Goal: Information Seeking & Learning: Learn about a topic

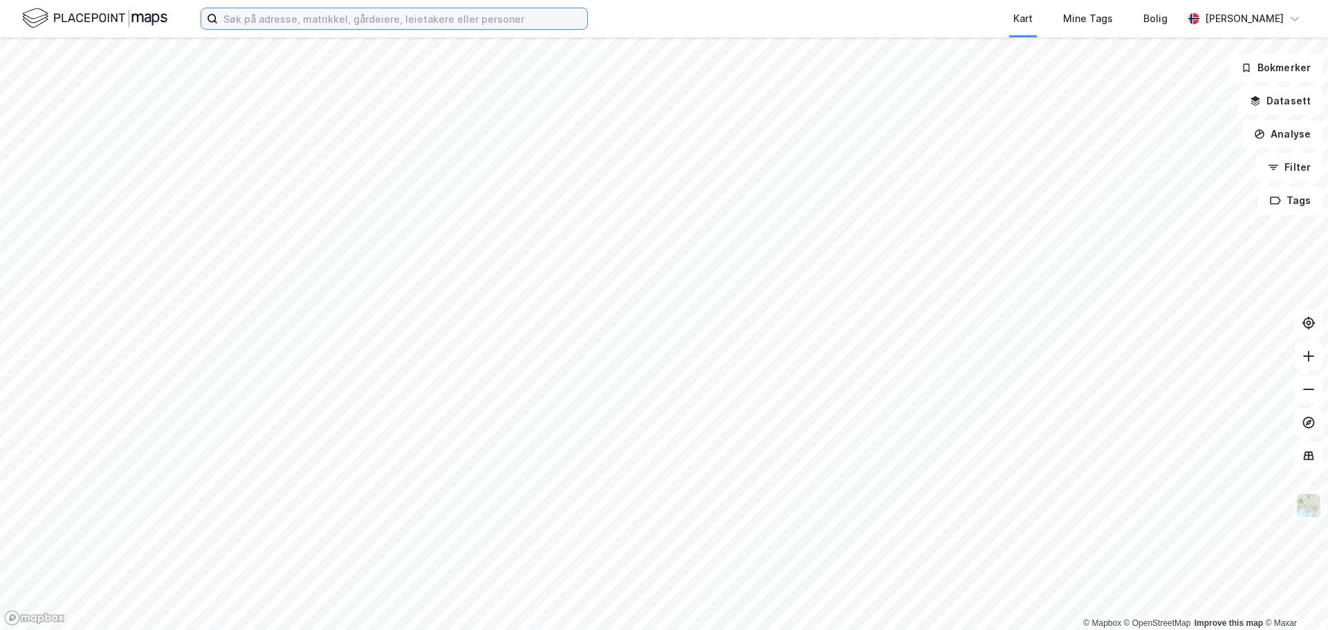
click at [461, 25] on input at bounding box center [402, 18] width 369 height 21
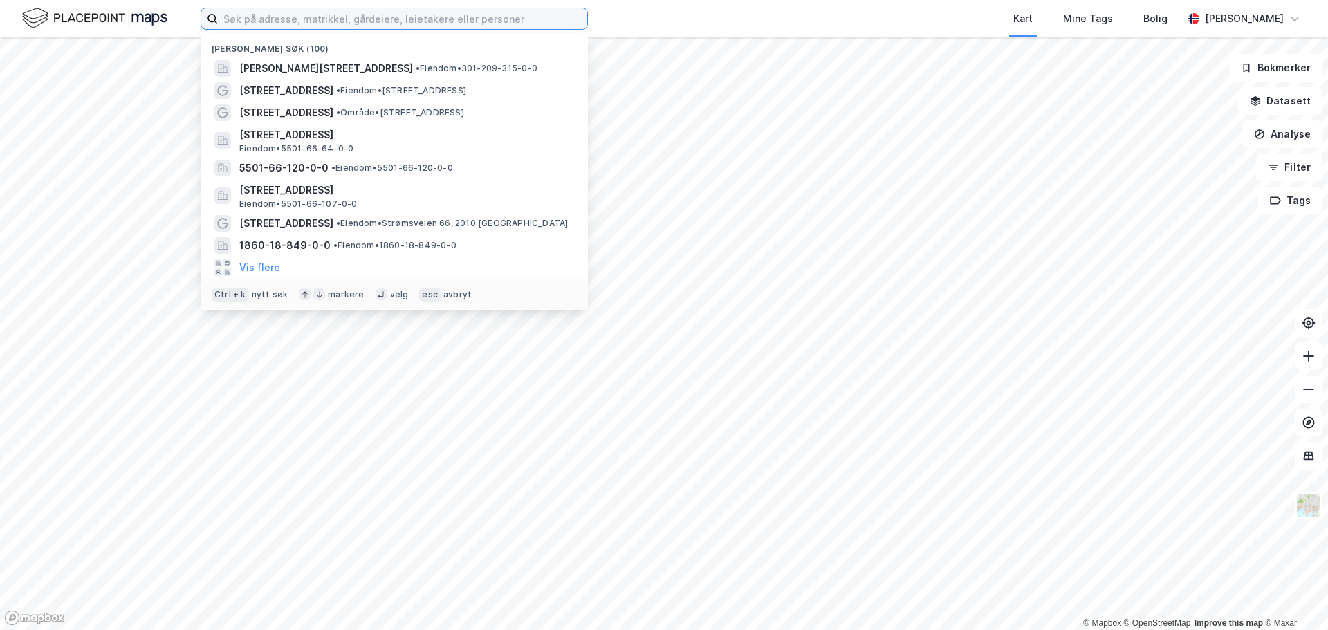
click at [461, 23] on input at bounding box center [402, 18] width 369 height 21
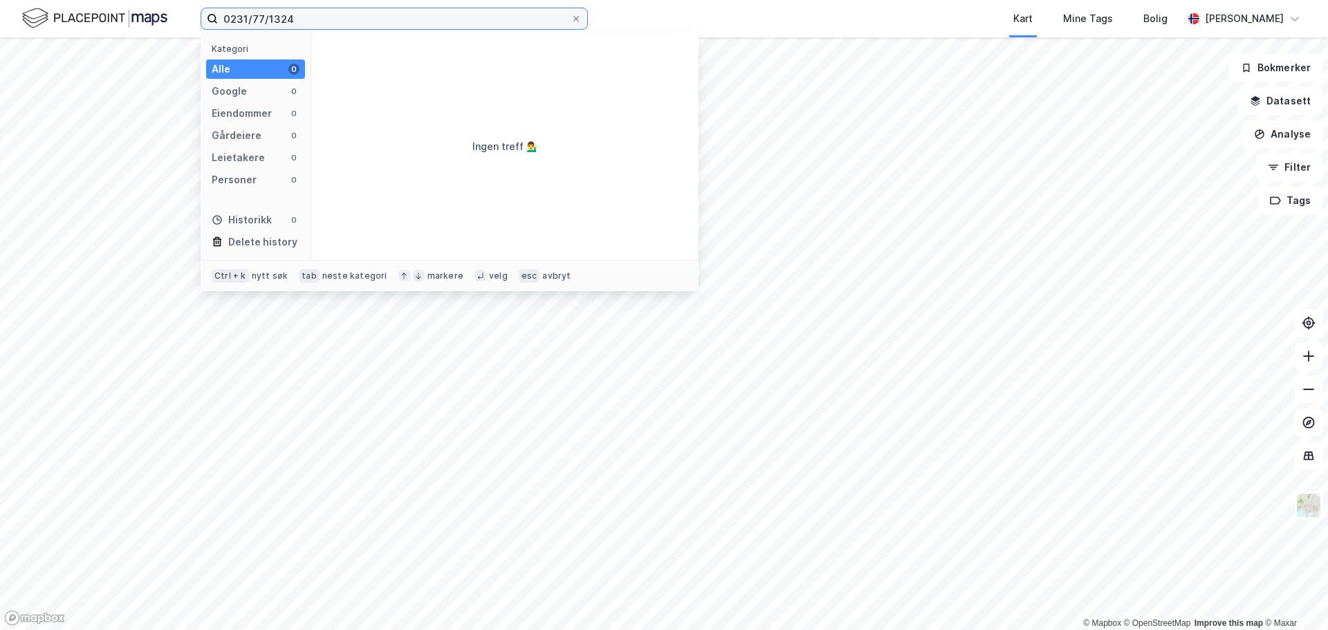
drag, startPoint x: 248, startPoint y: 16, endPoint x: 203, endPoint y: 9, distance: 45.5
click at [203, 9] on label "0231/77/1324" at bounding box center [394, 19] width 387 height 22
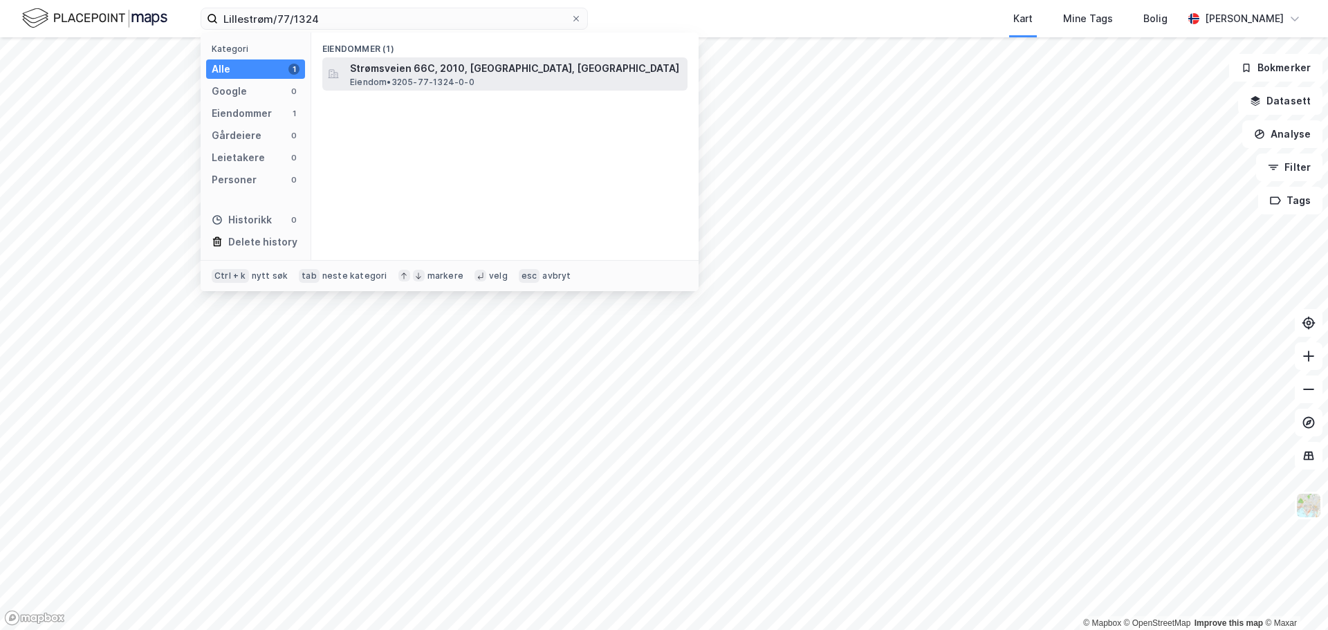
click at [368, 75] on span "Strømsveien 66C, 2010, [GEOGRAPHIC_DATA], [GEOGRAPHIC_DATA]" at bounding box center [516, 68] width 332 height 17
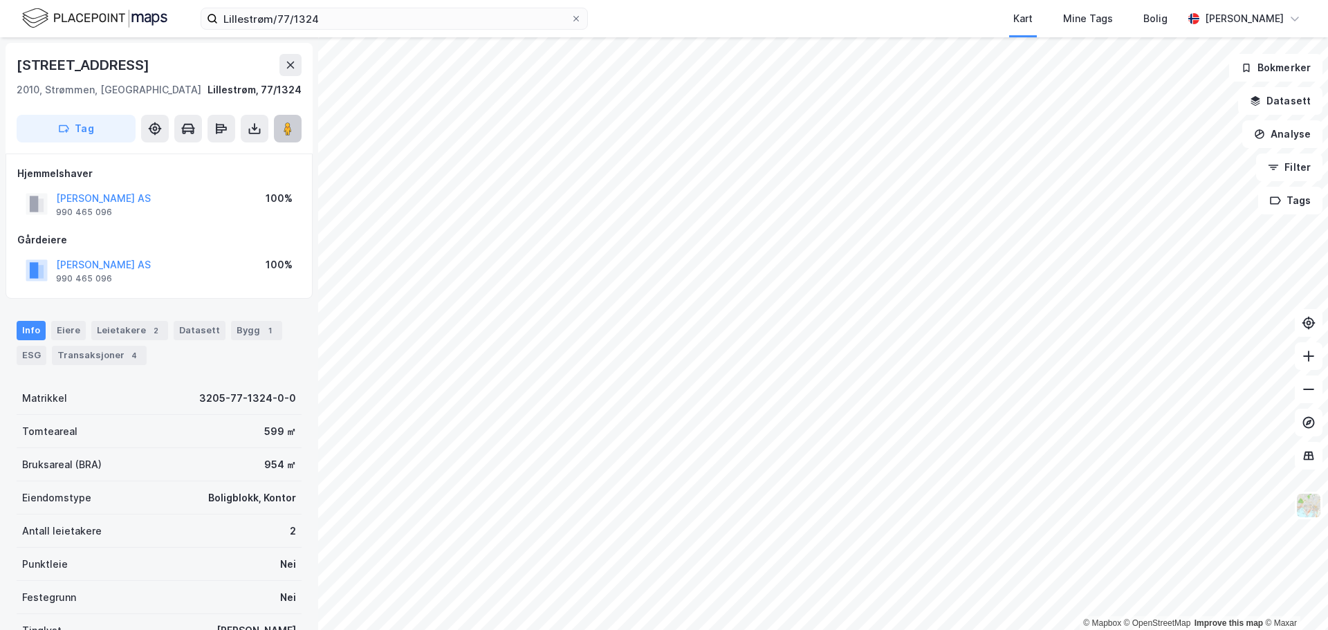
click at [279, 128] on button at bounding box center [288, 129] width 28 height 28
click at [89, 351] on div "Transaksjoner 4" at bounding box center [99, 355] width 95 height 19
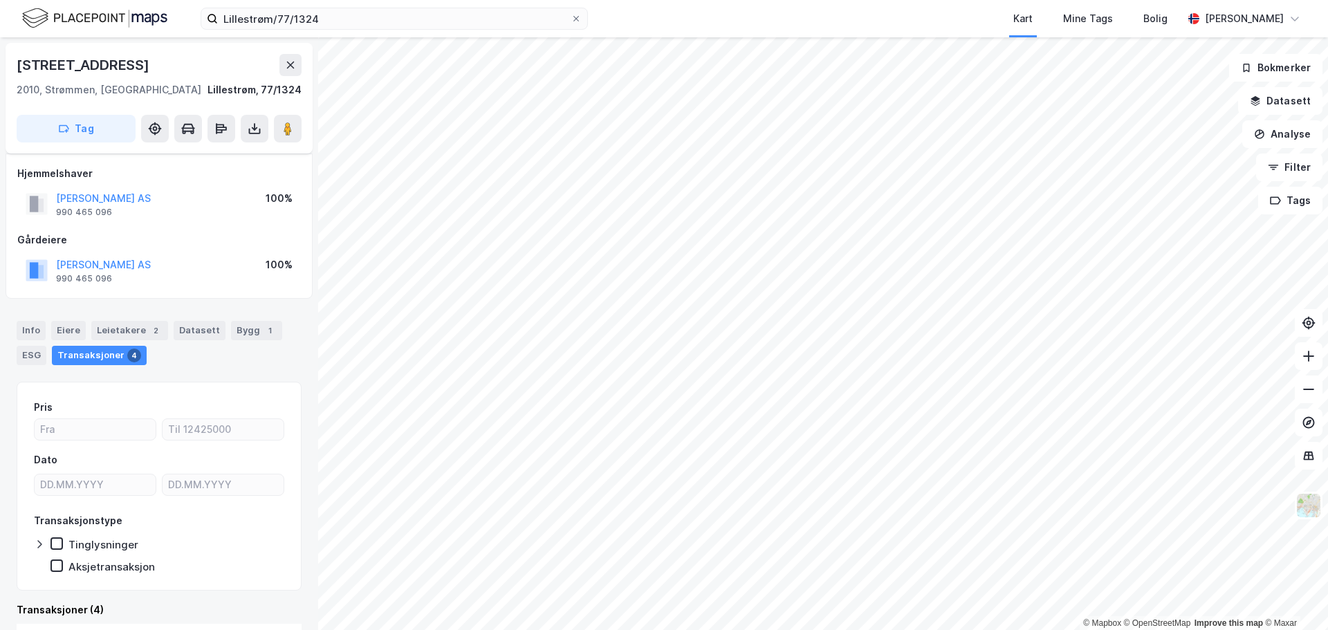
scroll to position [415, 0]
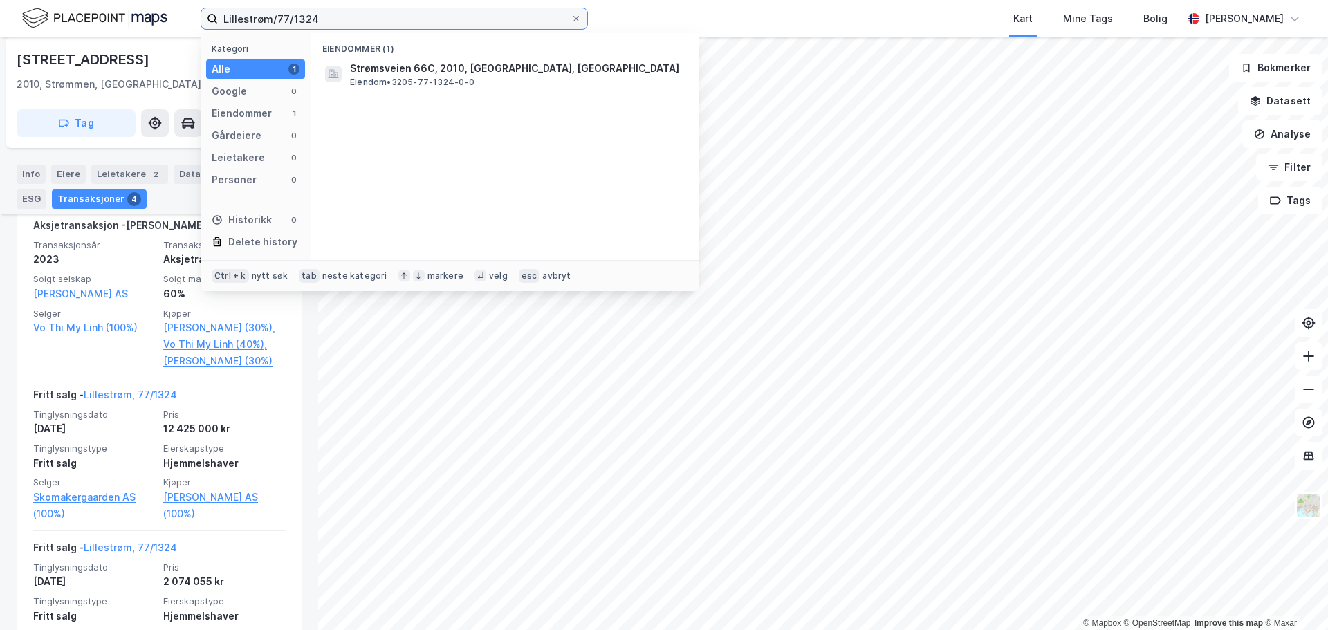
click at [320, 23] on input "Lillestrøm/77/1324" at bounding box center [394, 18] width 353 height 21
drag, startPoint x: 328, startPoint y: 15, endPoint x: 161, endPoint y: 1, distance: 167.2
click at [161, 1] on div "Lillestrøm/77/1324 Kategori Alle 1 Google 0 Eiendommer 1 Gårdeiere 0 Leietakere…" at bounding box center [664, 18] width 1328 height 37
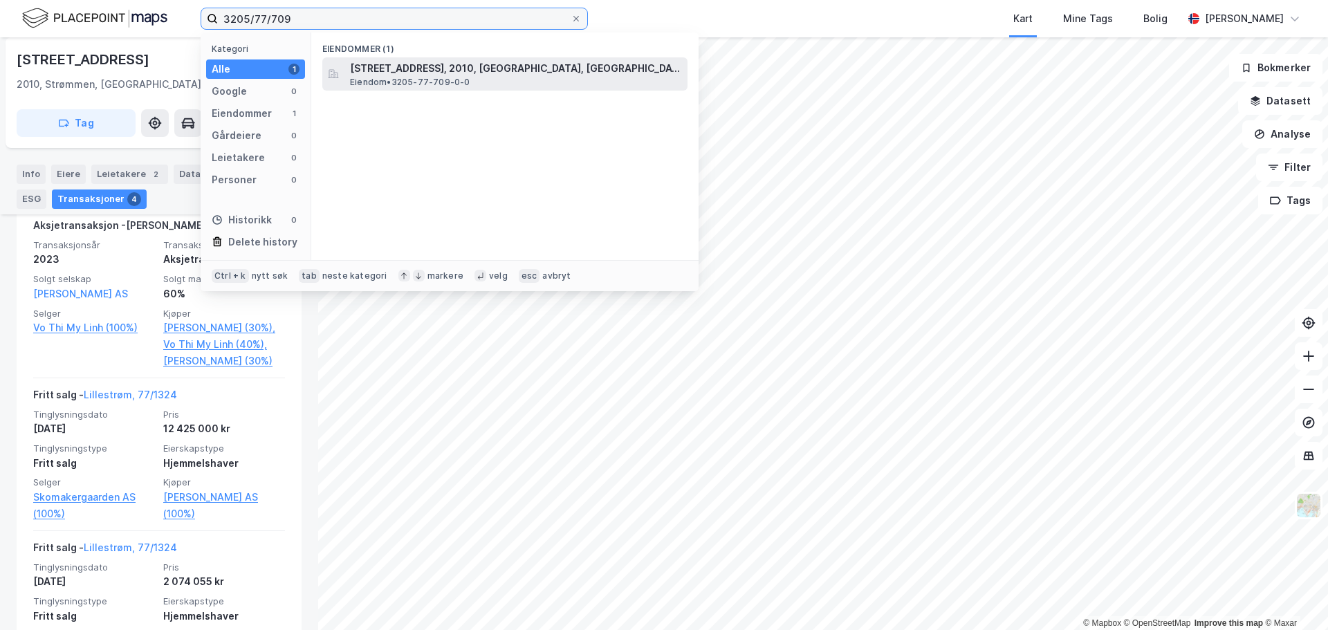
type input "3205/77/709"
click at [414, 68] on span "[STREET_ADDRESS], 2010, [GEOGRAPHIC_DATA], [GEOGRAPHIC_DATA]" at bounding box center [516, 68] width 332 height 17
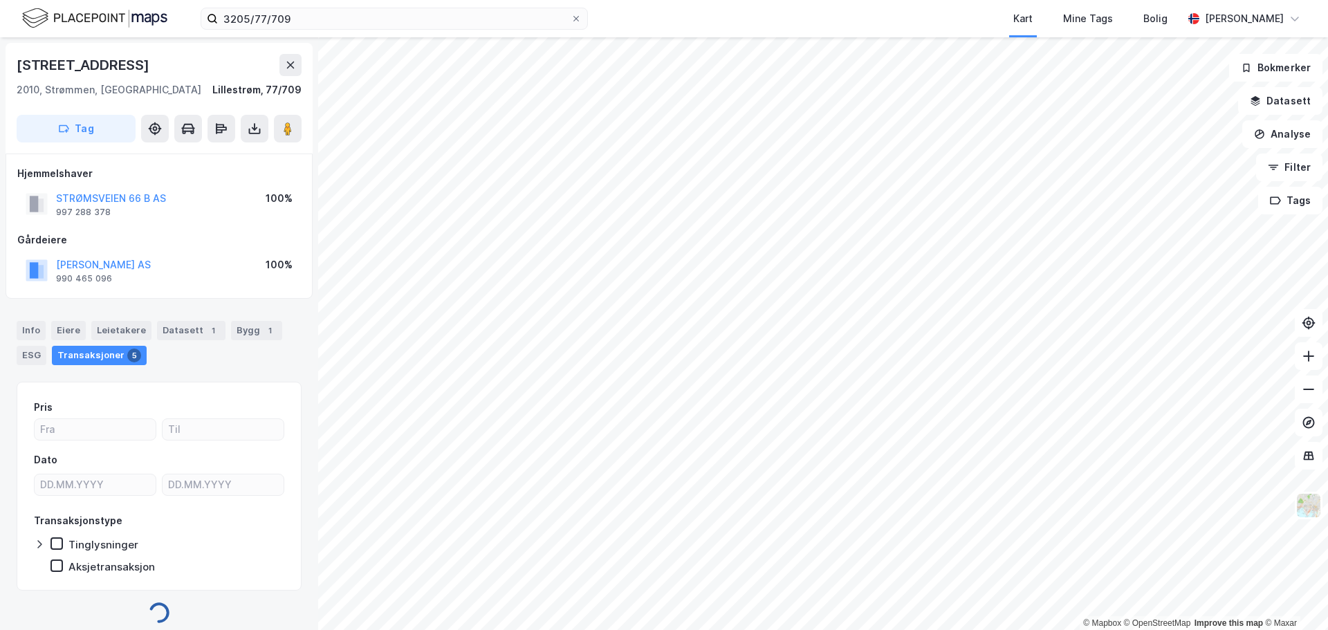
scroll to position [10, 0]
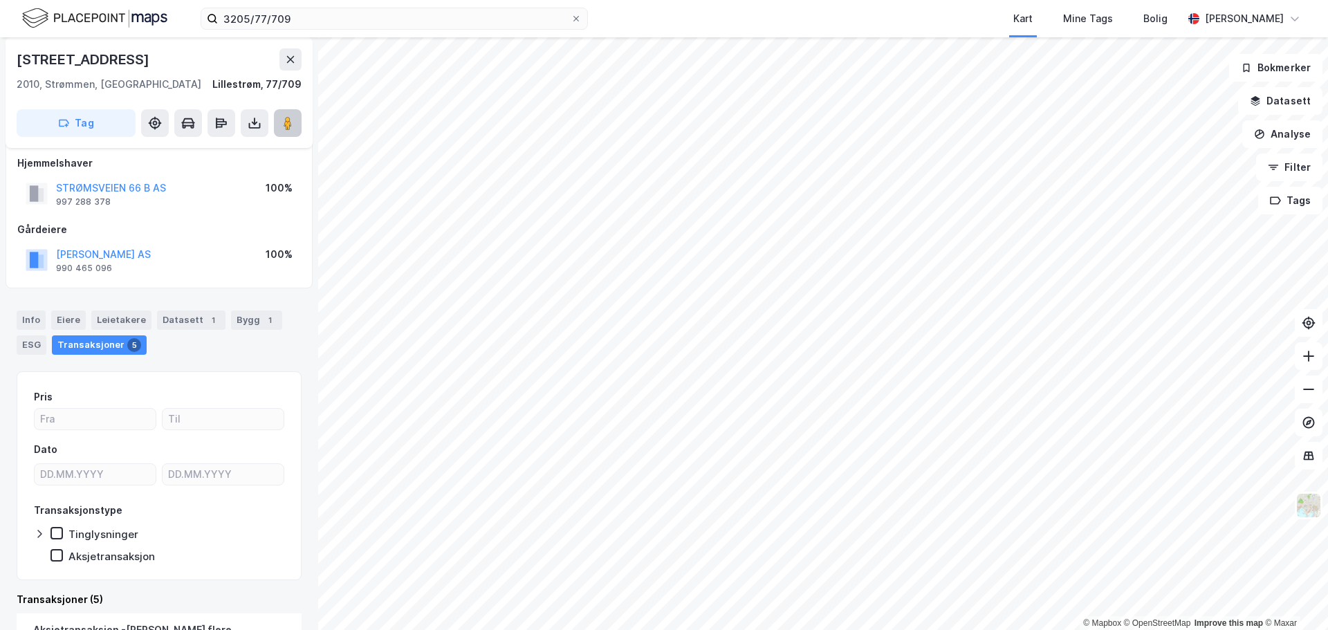
click at [284, 120] on image at bounding box center [288, 123] width 8 height 14
click at [29, 322] on div "Info" at bounding box center [31, 320] width 29 height 19
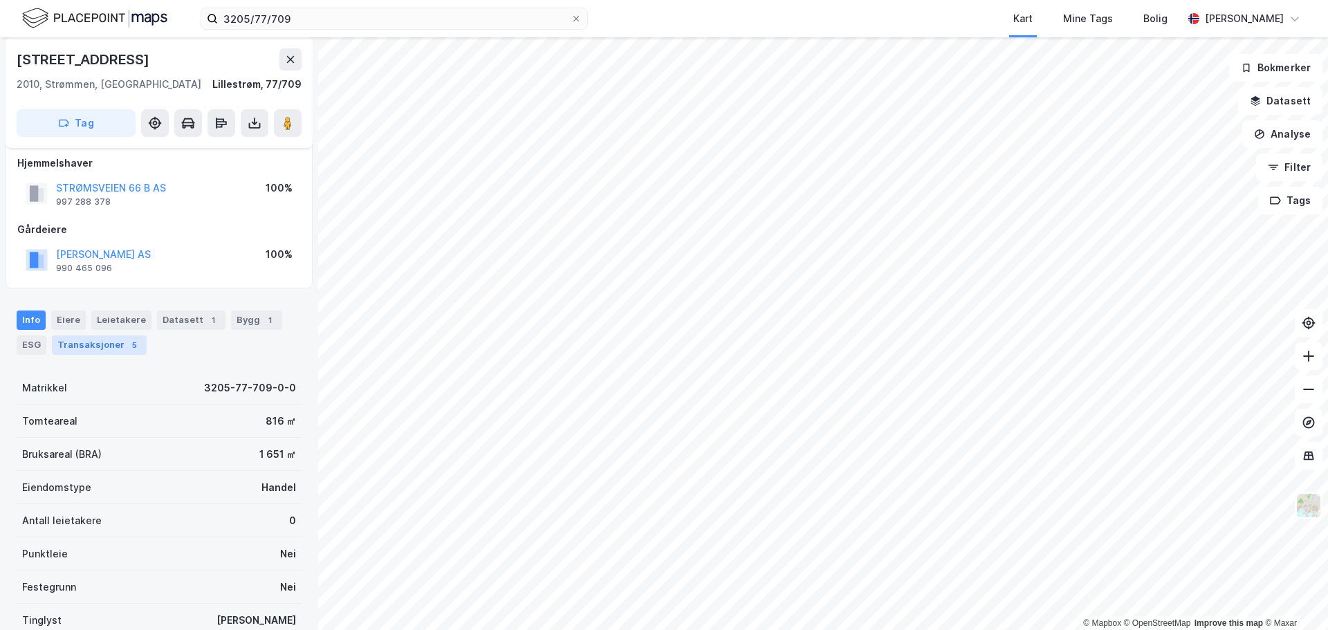
click at [103, 340] on div "Transaksjoner 5" at bounding box center [99, 344] width 95 height 19
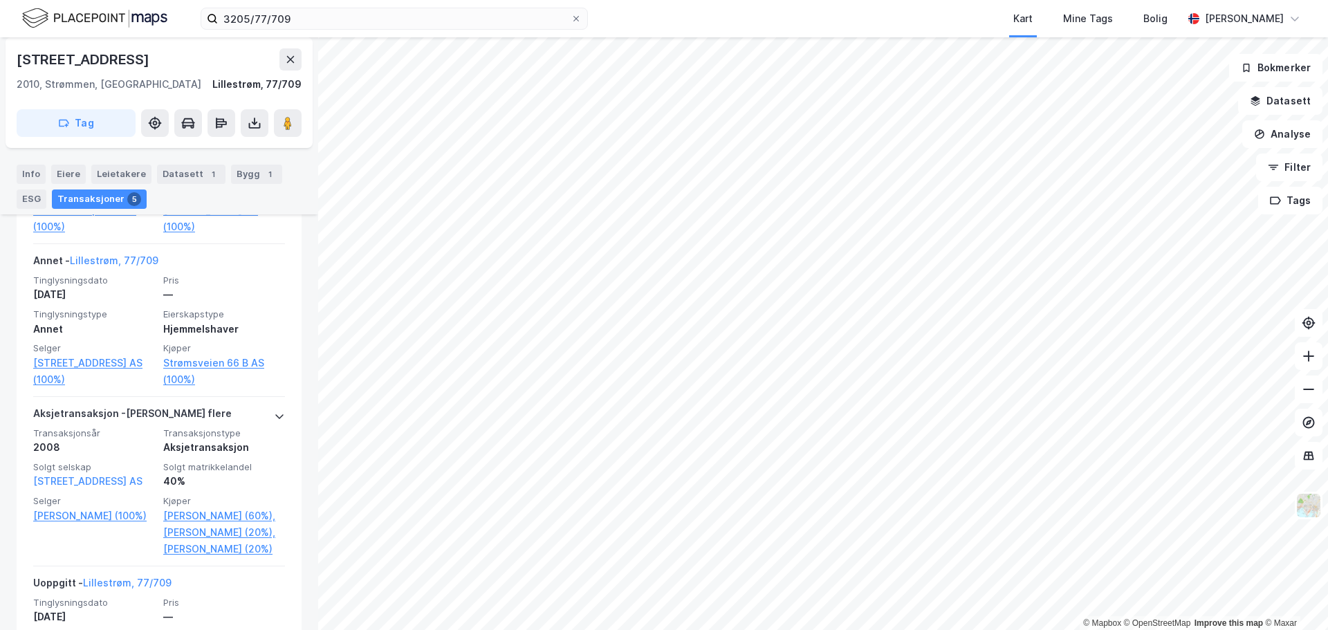
scroll to position [771, 0]
